Goal: Information Seeking & Learning: Understand process/instructions

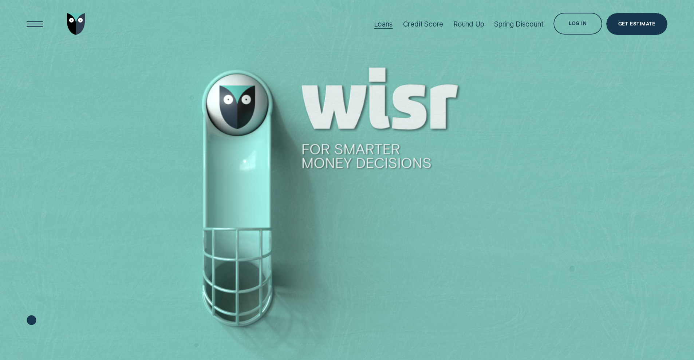
click at [388, 27] on div "Loans" at bounding box center [383, 24] width 19 height 8
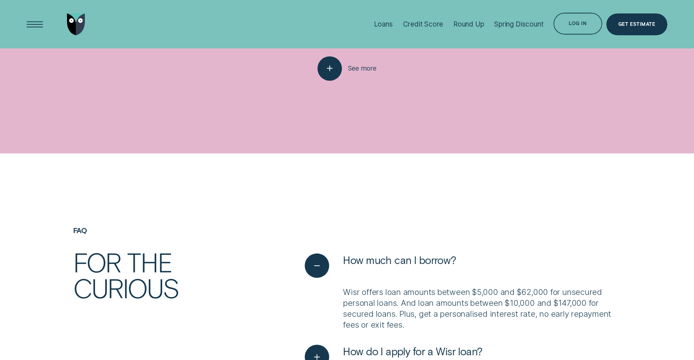
scroll to position [1831, 0]
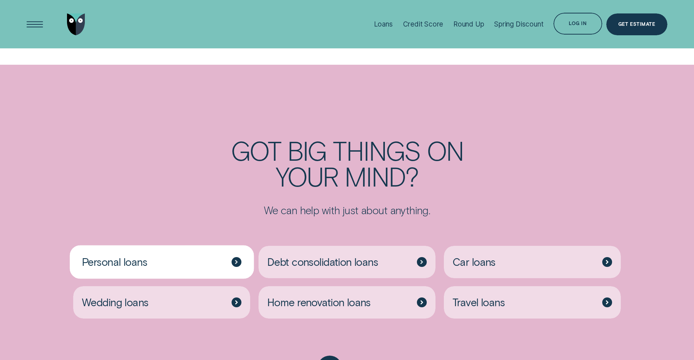
click at [181, 246] on div "Personal loans" at bounding box center [161, 262] width 177 height 32
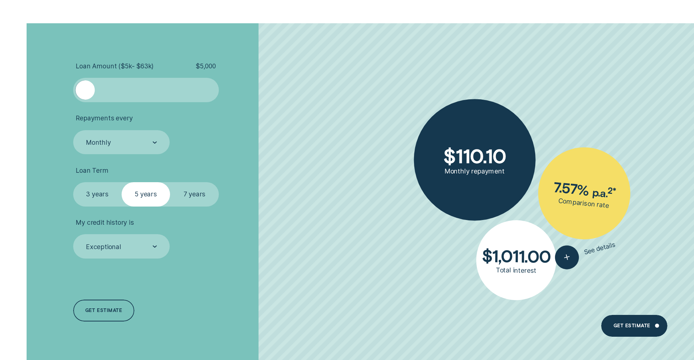
scroll to position [2416, 0]
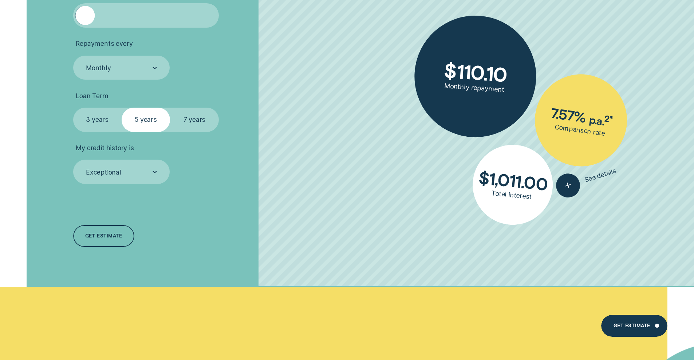
click at [190, 111] on label "7 years" at bounding box center [194, 120] width 48 height 24
click at [170, 108] on input "7 years" at bounding box center [170, 108] width 0 height 0
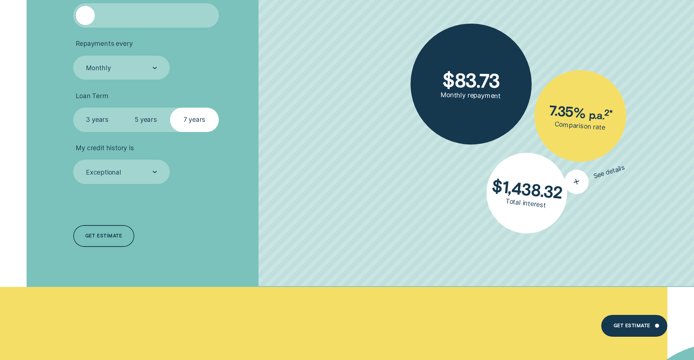
click at [583, 180] on div "button" at bounding box center [576, 182] width 30 height 30
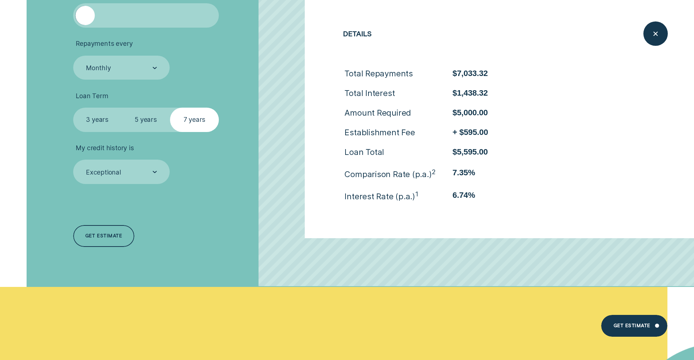
click at [156, 120] on label "5 years" at bounding box center [146, 120] width 48 height 24
click at [122, 108] on input "5 years" at bounding box center [122, 108] width 0 height 0
click at [83, 110] on label "3 years" at bounding box center [97, 120] width 48 height 24
click at [73, 108] on input "3 years" at bounding box center [73, 108] width 0 height 0
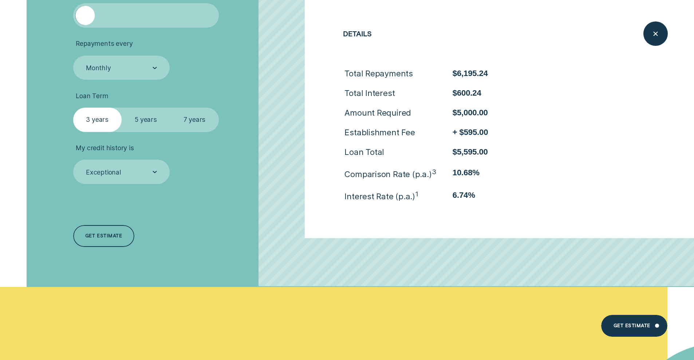
click at [146, 115] on label "5 years" at bounding box center [146, 120] width 48 height 24
click at [122, 108] on input "5 years" at bounding box center [122, 108] width 0 height 0
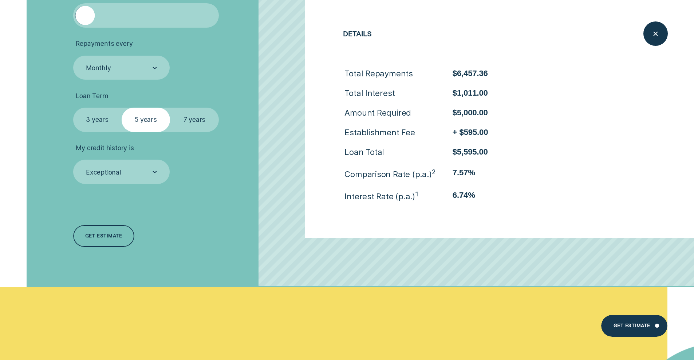
click at [201, 122] on label "7 years" at bounding box center [194, 120] width 48 height 24
click at [170, 108] on input "7 years" at bounding box center [170, 108] width 0 height 0
click at [86, 115] on label "3 years" at bounding box center [97, 120] width 48 height 24
click at [73, 108] on input "3 years" at bounding box center [73, 108] width 0 height 0
click at [67, 113] on div "Loan Amount ( $5k - $63k ) $ 5,000 Repayments every Monthly Loan Term Select Lo…" at bounding box center [347, 118] width 649 height 339
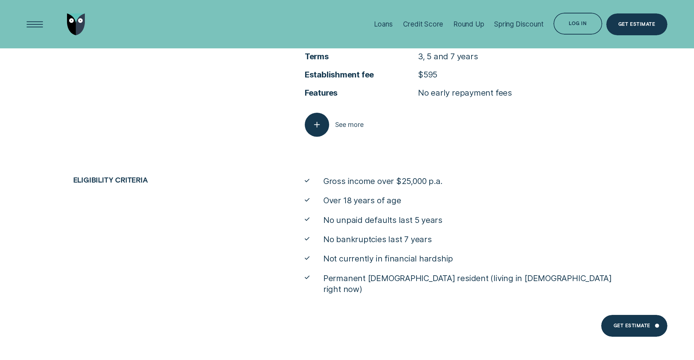
scroll to position [3634, 0]
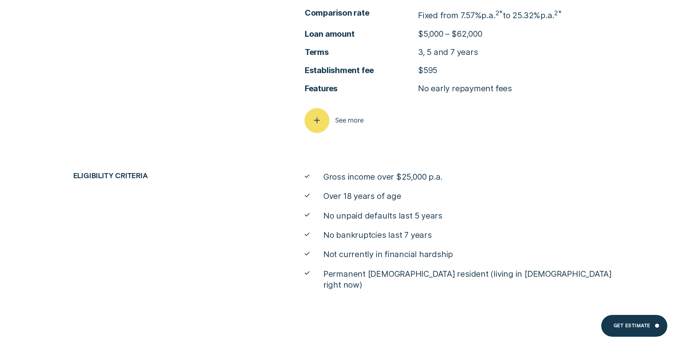
click at [321, 115] on icon "button" at bounding box center [317, 120] width 12 height 11
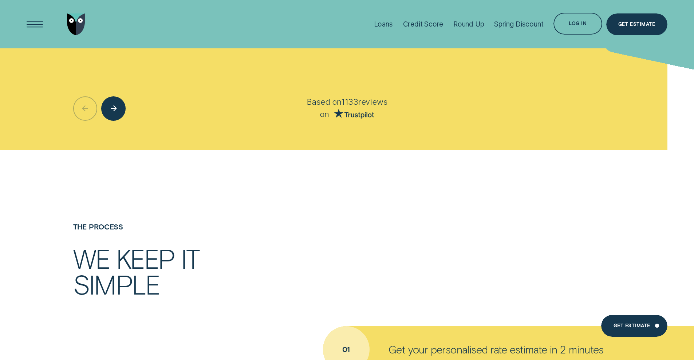
scroll to position [1708, 0]
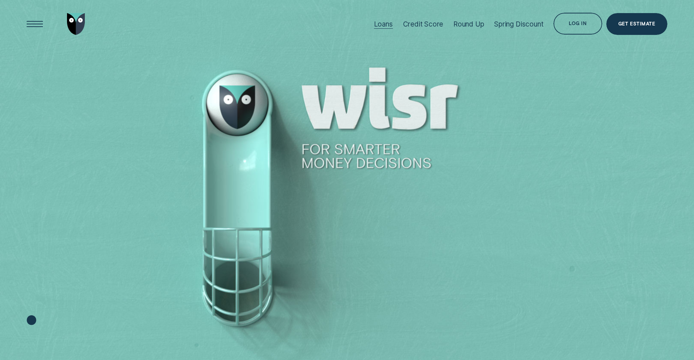
click at [385, 20] on div "Loans" at bounding box center [383, 24] width 19 height 8
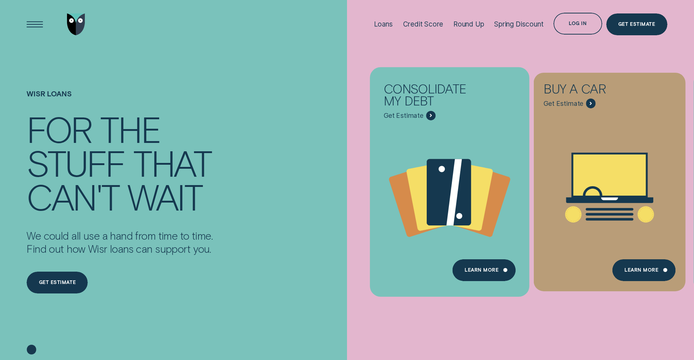
click at [427, 113] on div "Consolidate my debt - Learn more" at bounding box center [431, 116] width 10 height 10
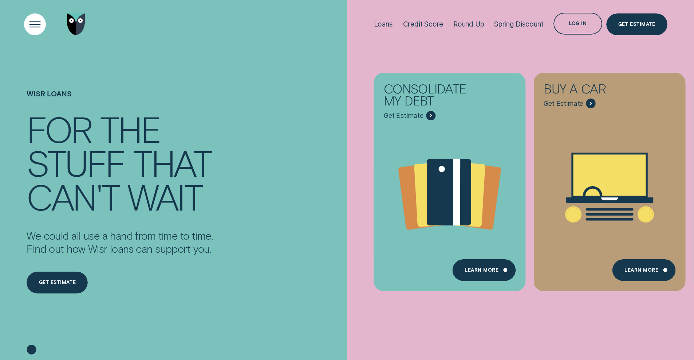
click at [42, 29] on div "Open Menu" at bounding box center [34, 24] width 31 height 31
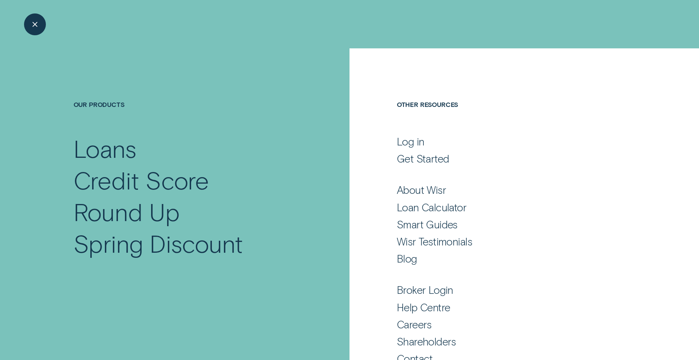
click at [446, 214] on ul "About Wisr Loan Calculator Smart Guides Wisr Testimonials Blog" at bounding box center [511, 216] width 228 height 98
click at [448, 211] on div "Loan Calculator" at bounding box center [432, 207] width 70 height 13
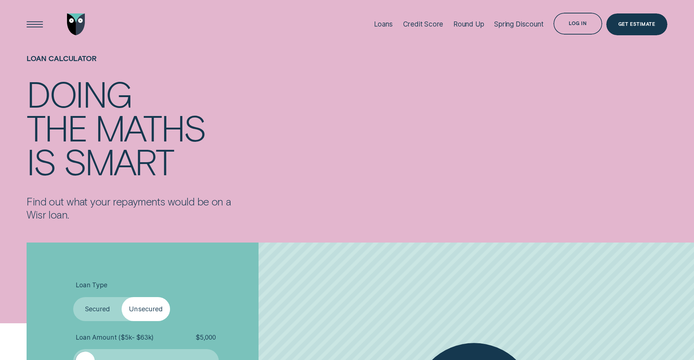
scroll to position [159, 0]
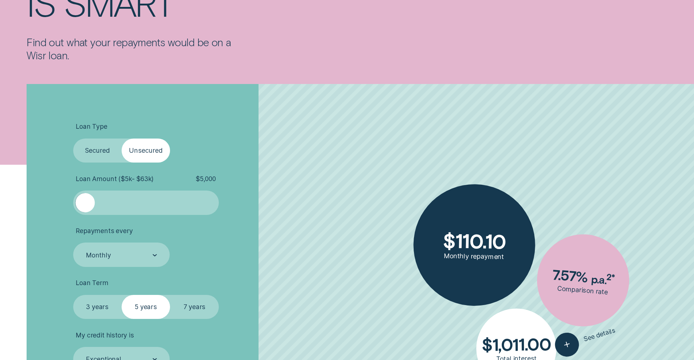
click at [193, 297] on label "7 years" at bounding box center [194, 307] width 48 height 24
click at [170, 295] on input "7 years" at bounding box center [170, 295] width 0 height 0
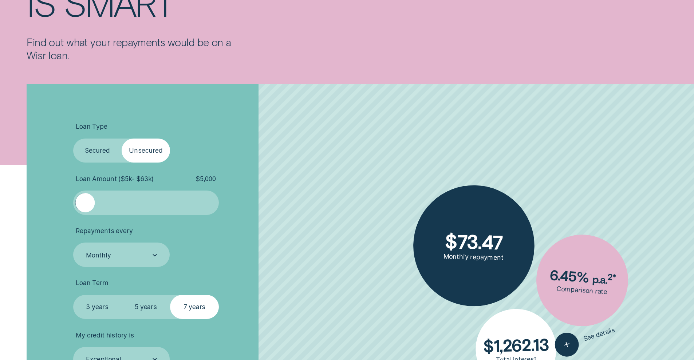
scroll to position [264, 0]
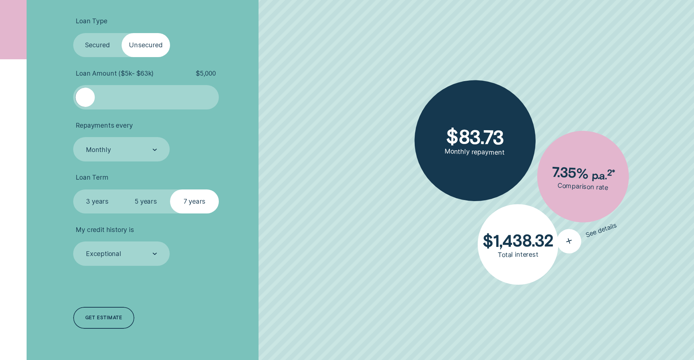
click at [571, 239] on icon "button" at bounding box center [568, 241] width 15 height 14
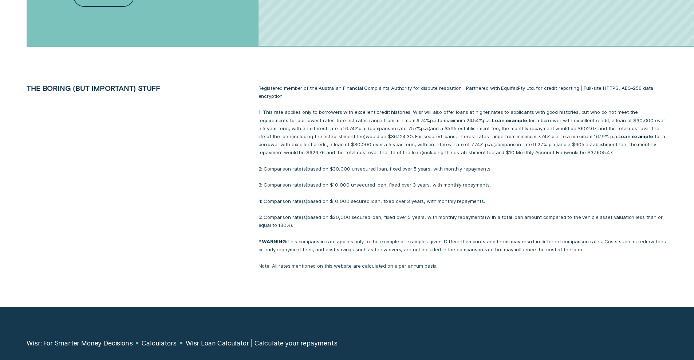
scroll to position [658, 0]
